Goal: Book appointment/travel/reservation

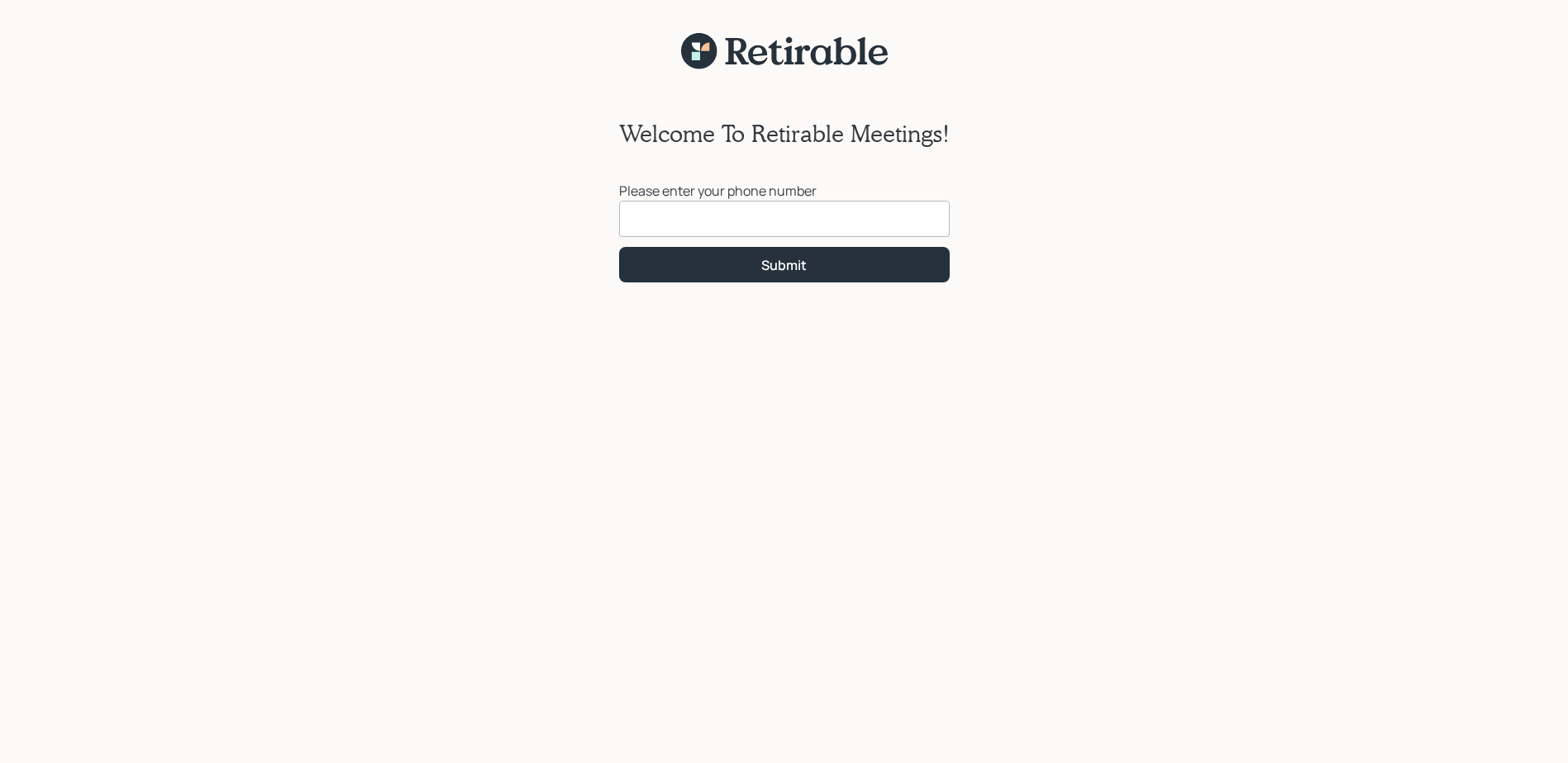
click at [623, 213] on input at bounding box center [784, 219] width 331 height 36
type input "[PHONE_NUMBER]"
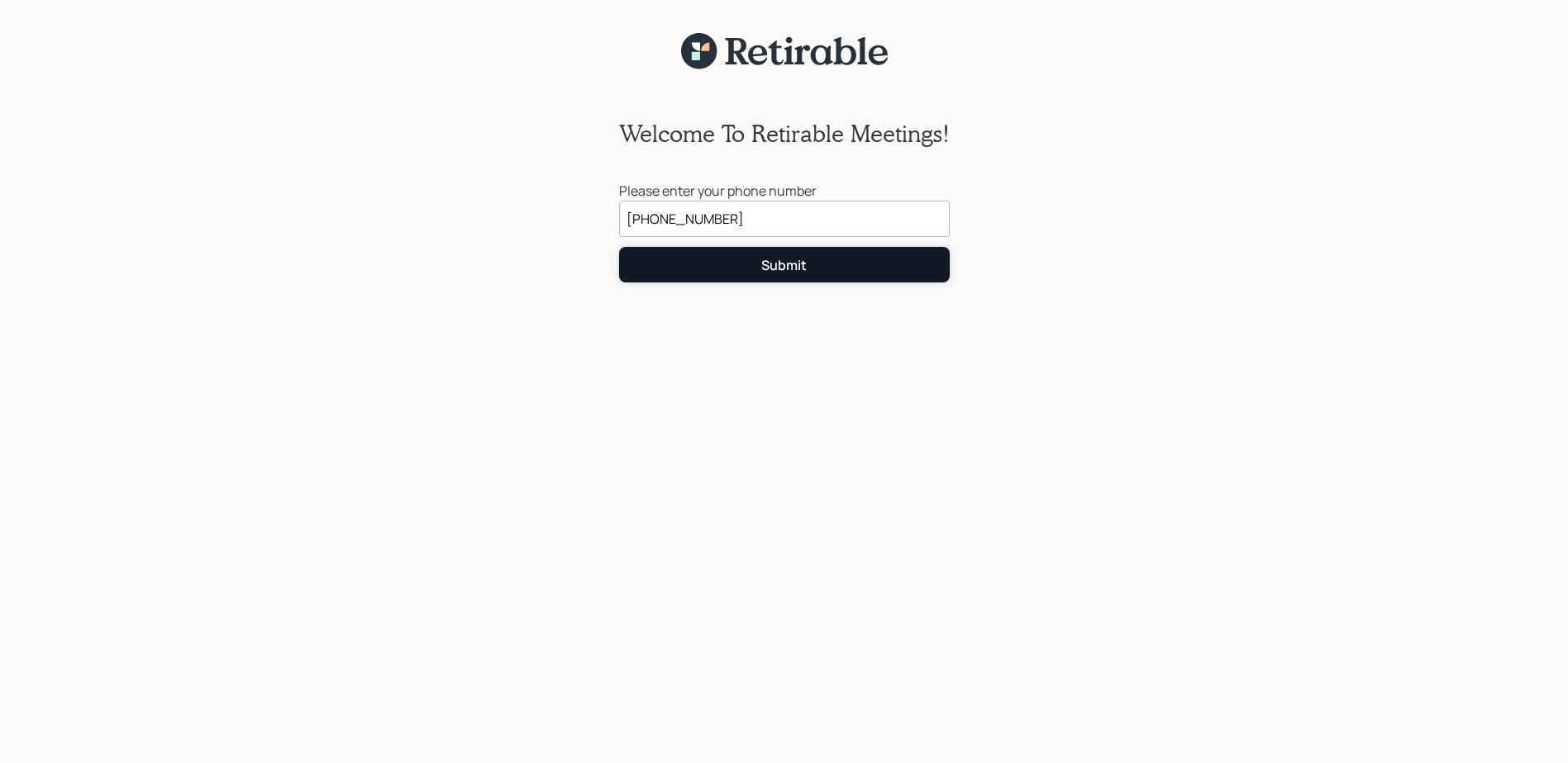
click at [875, 274] on button "Submit" at bounding box center [784, 264] width 331 height 35
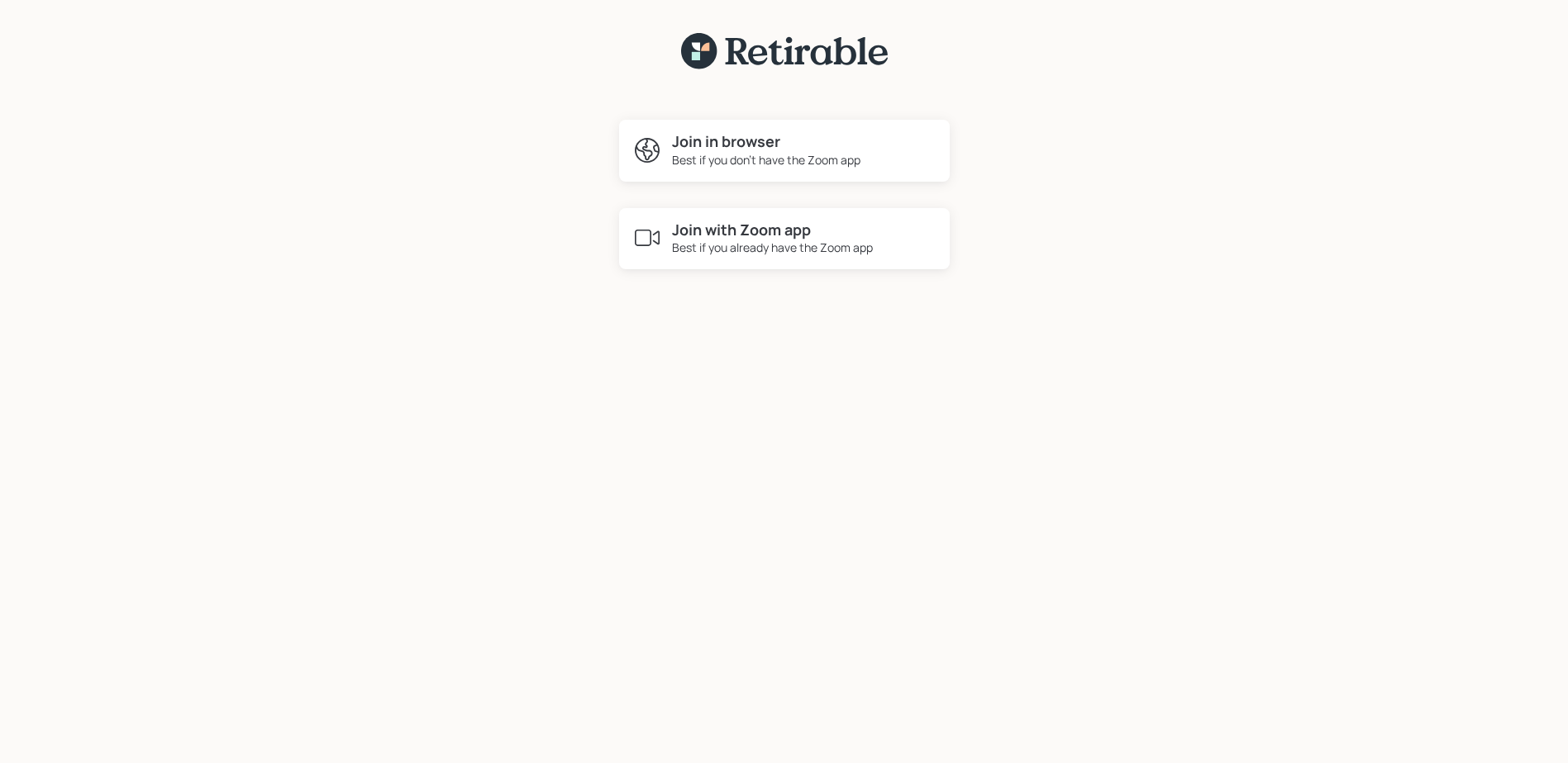
click at [802, 250] on div "Best if you already have the Zoom app" at bounding box center [772, 248] width 201 height 18
